Goal: Task Accomplishment & Management: Use online tool/utility

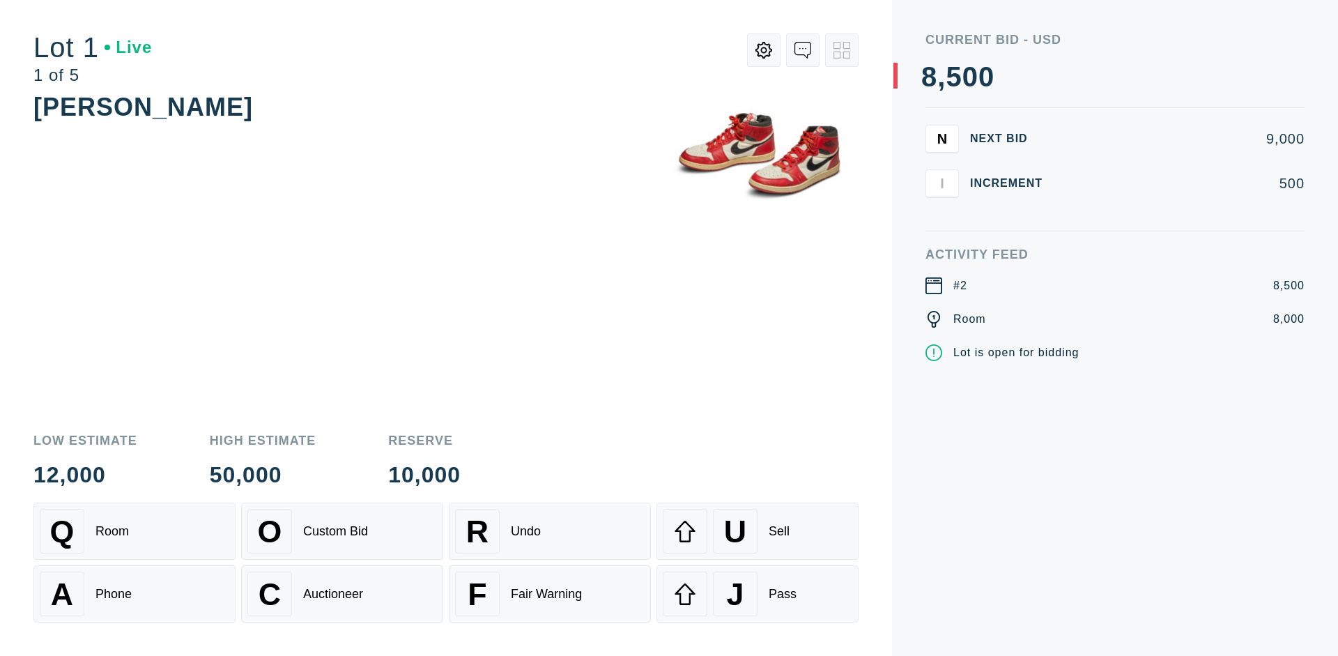
click at [134, 531] on div "Q Room" at bounding box center [135, 531] width 190 height 45
click at [134, 594] on div "A Phone" at bounding box center [135, 593] width 190 height 45
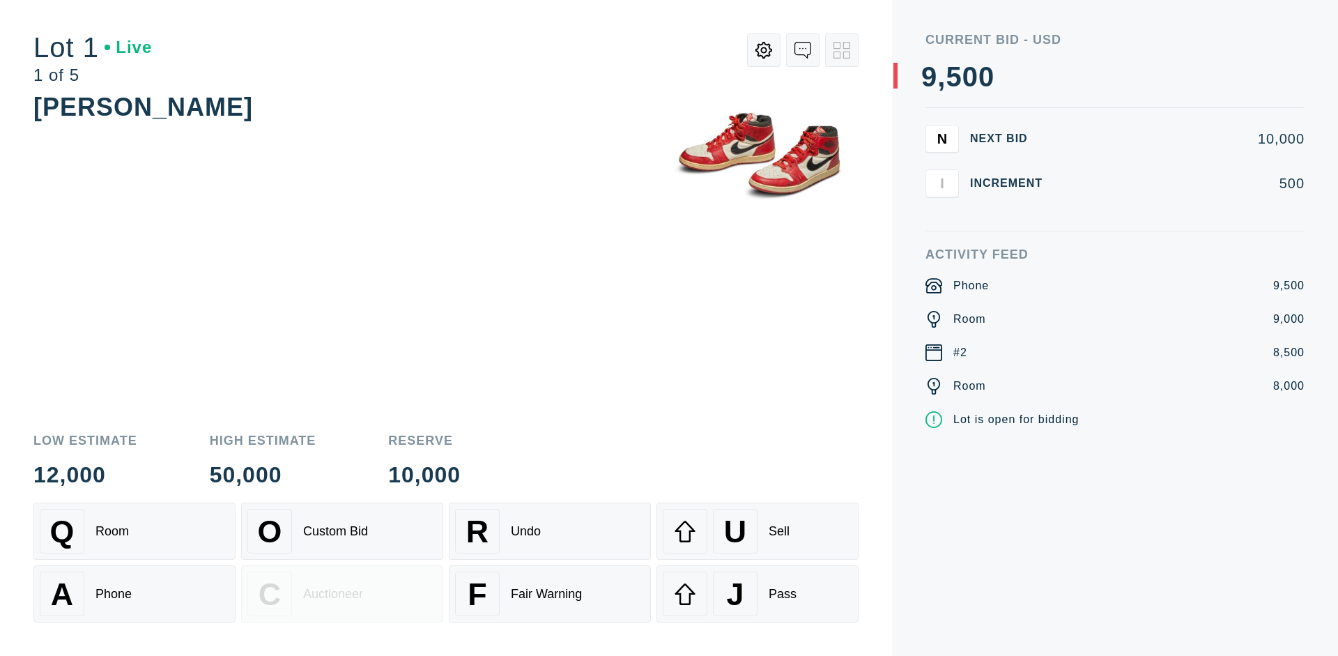
click at [342, 531] on div "Custom Bid" at bounding box center [335, 531] width 65 height 15
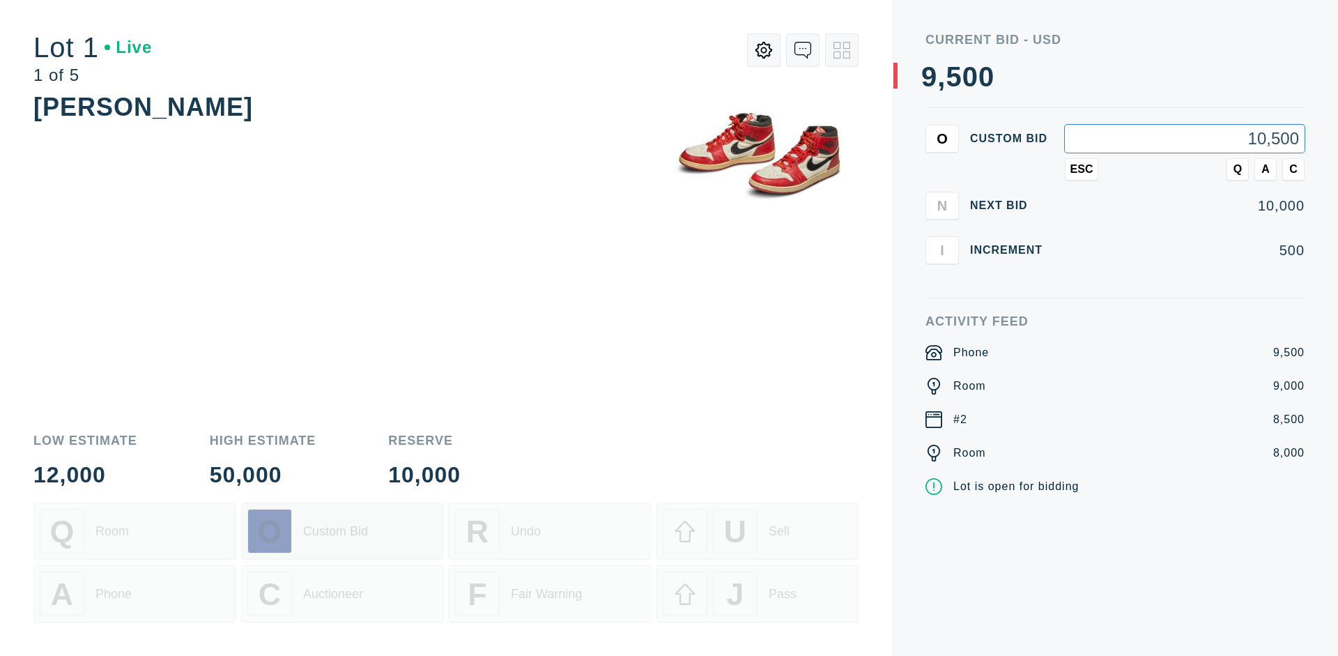
type input "10,500"
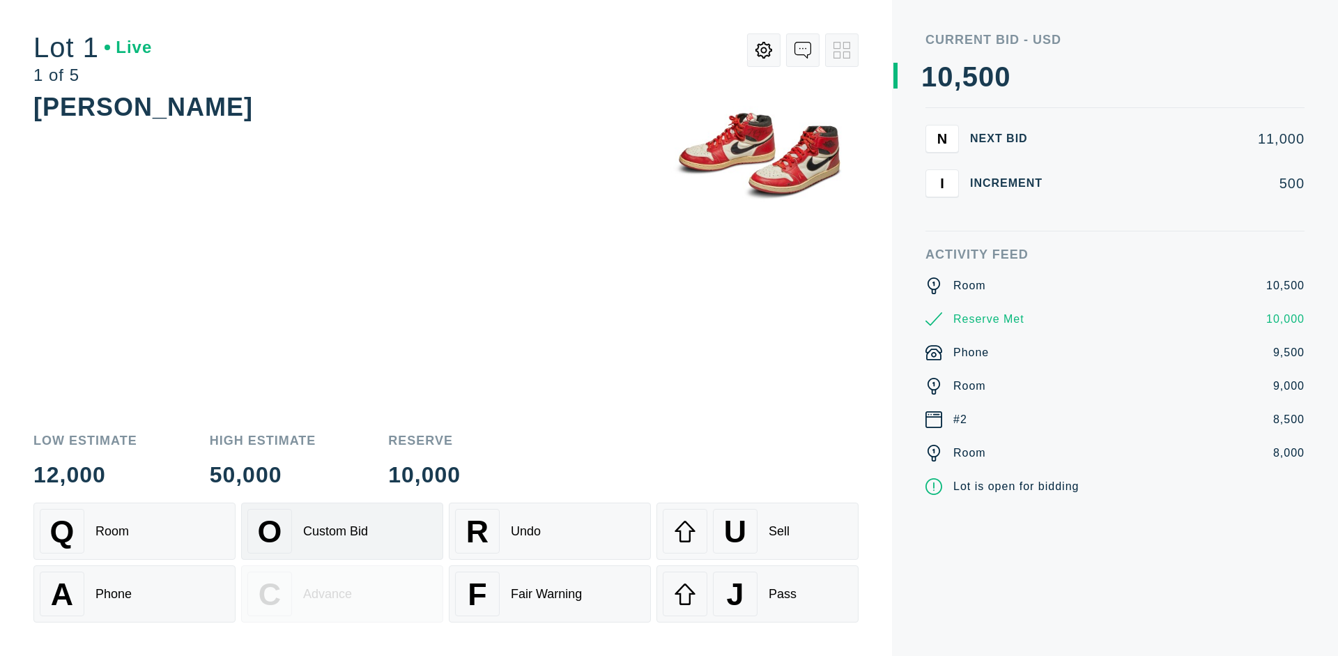
click at [342, 531] on div "Custom Bid" at bounding box center [335, 531] width 65 height 15
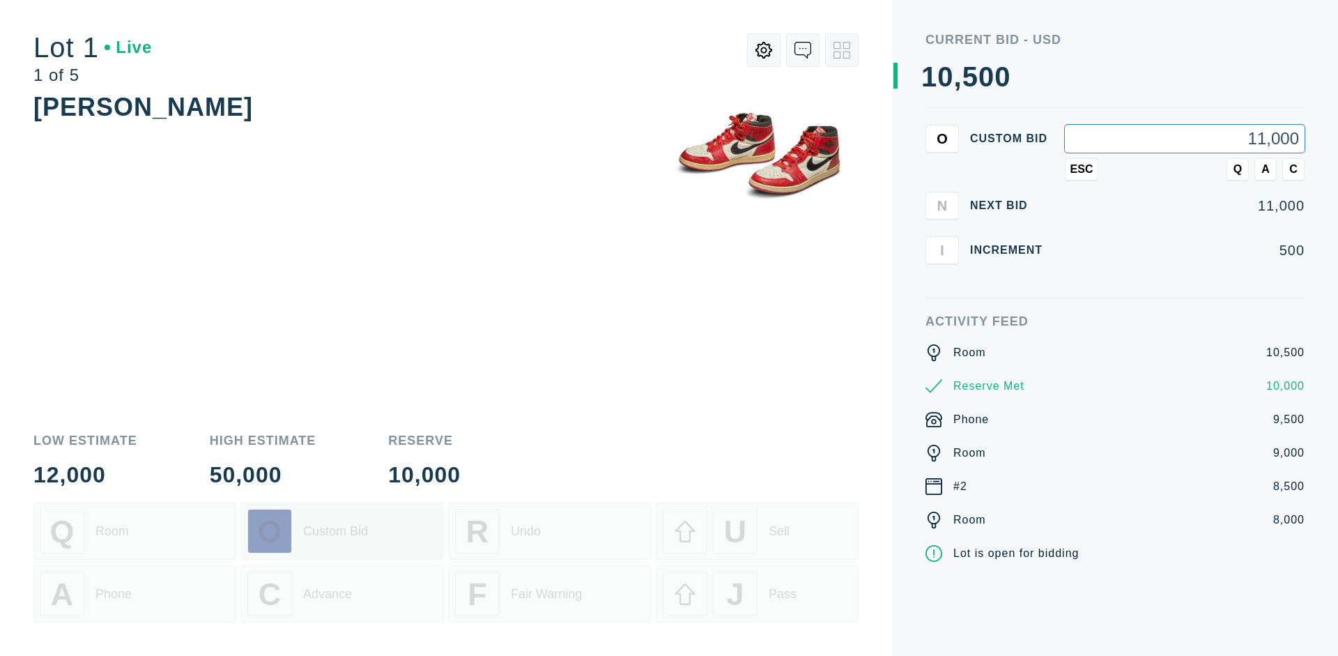
type input "11,000"
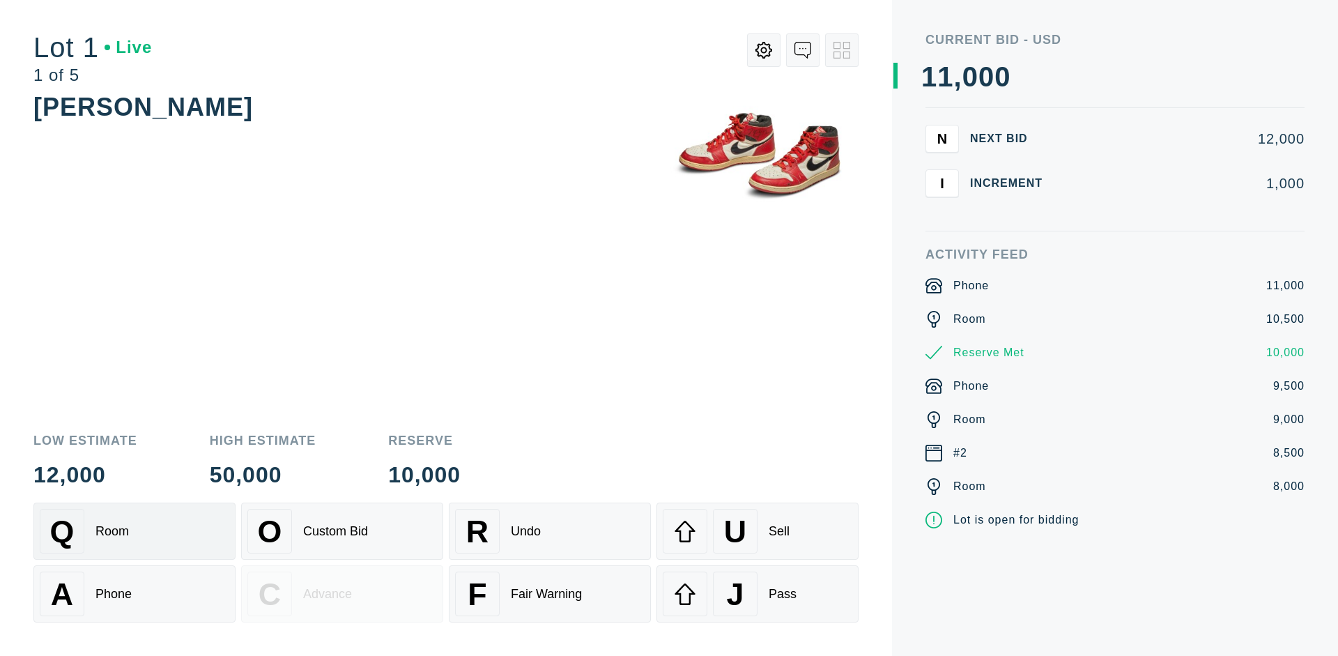
click at [134, 531] on div "Q Room" at bounding box center [135, 531] width 190 height 45
